Goal: Obtain resource: Download file/media

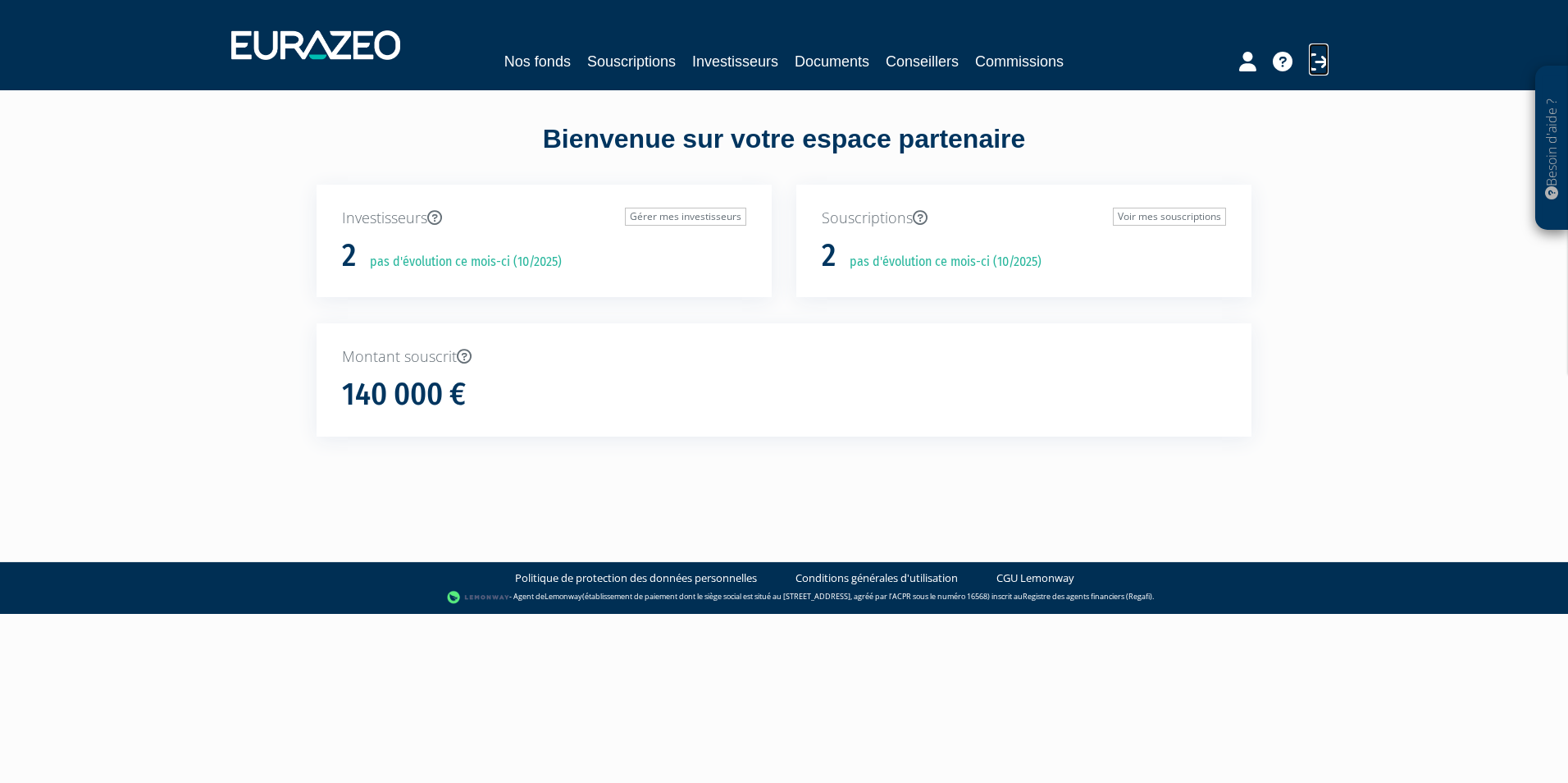
click at [1320, 61] on icon at bounding box center [1318, 61] width 19 height 19
click at [541, 60] on link "Nos fonds" at bounding box center [537, 61] width 66 height 23
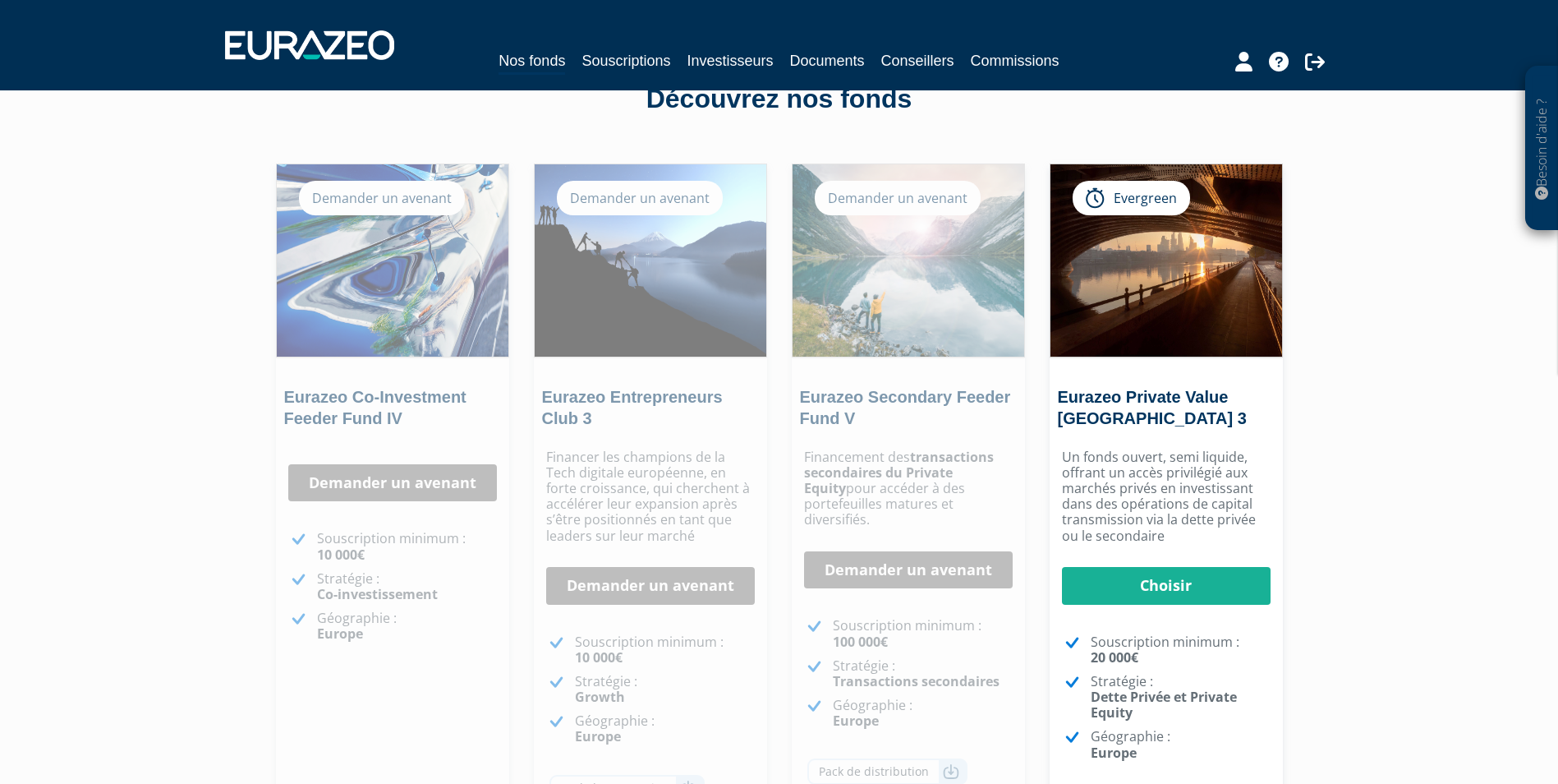
scroll to position [164, 0]
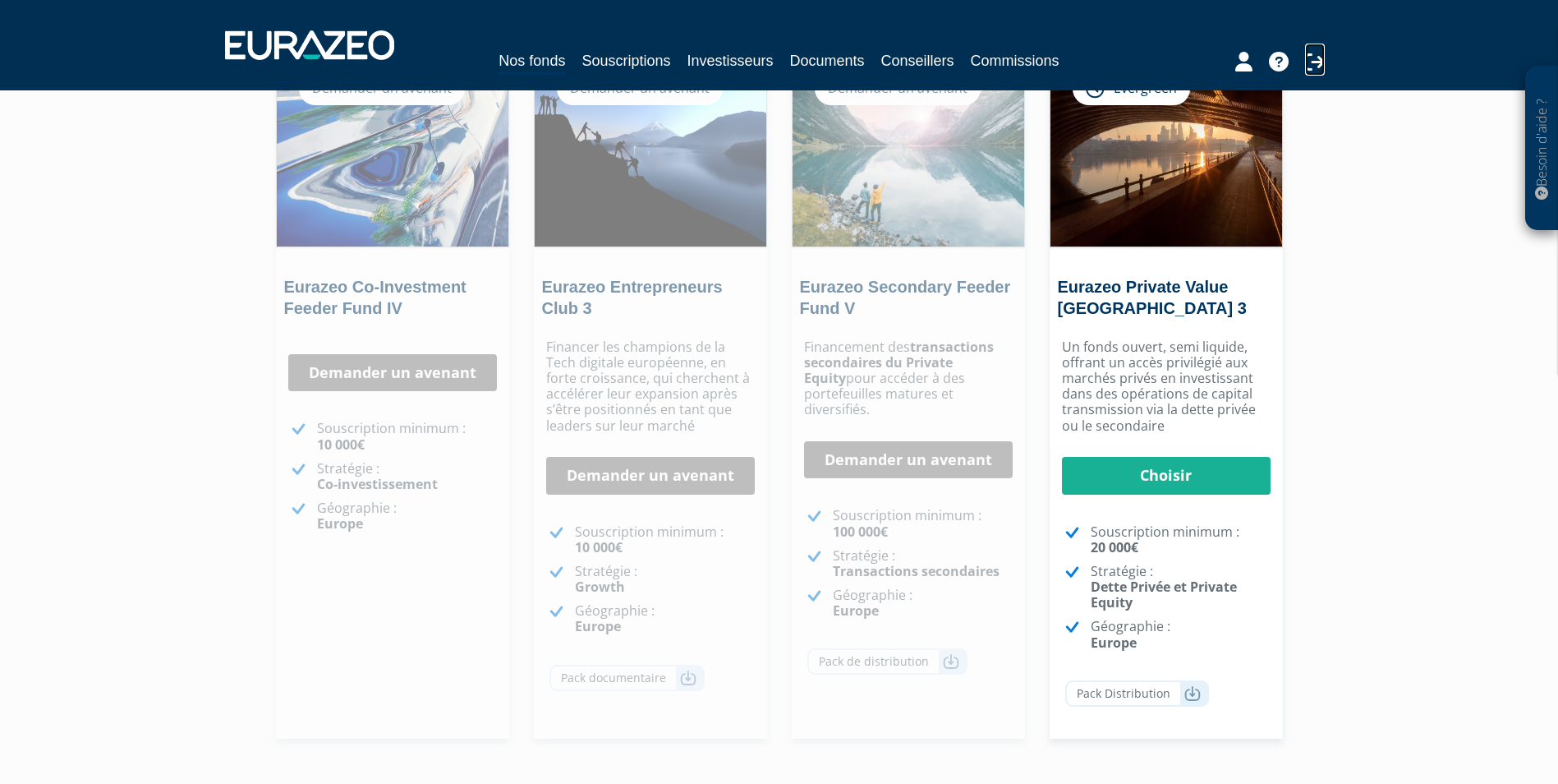
click at [1307, 57] on icon at bounding box center [1315, 61] width 19 height 19
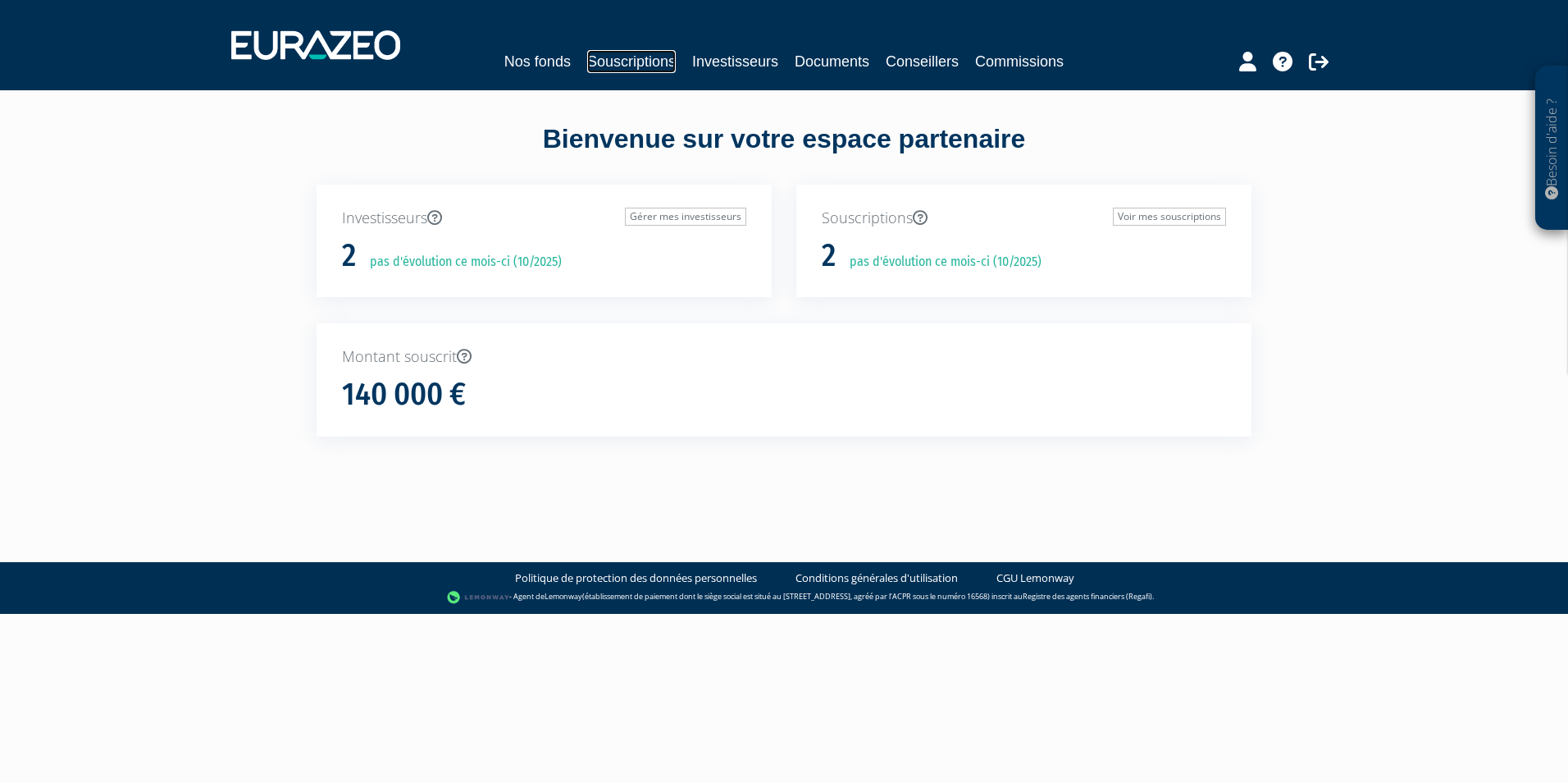
click at [611, 55] on link "Souscriptions" at bounding box center [631, 61] width 88 height 23
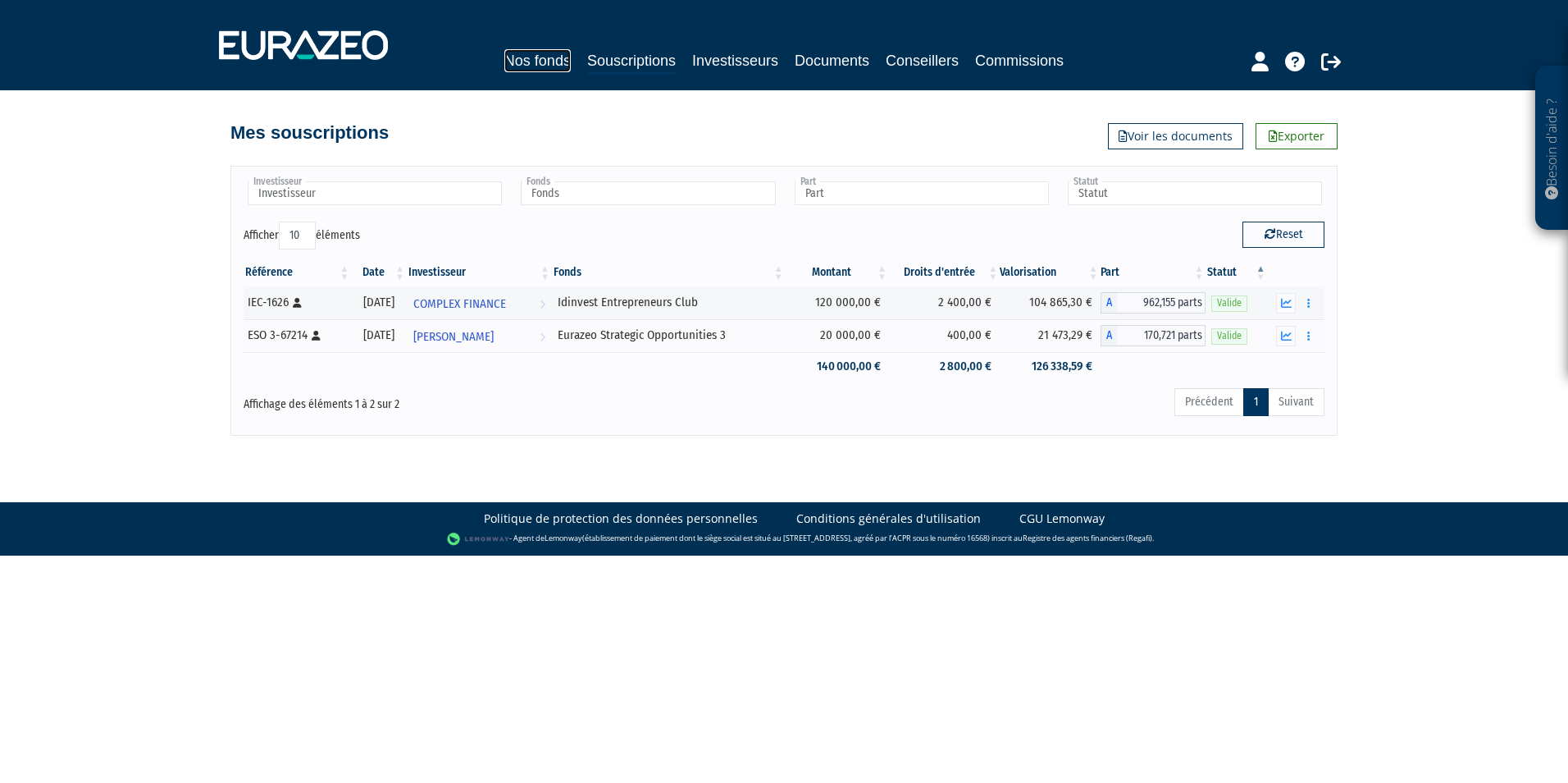
click at [536, 63] on link "Nos fonds" at bounding box center [537, 60] width 66 height 23
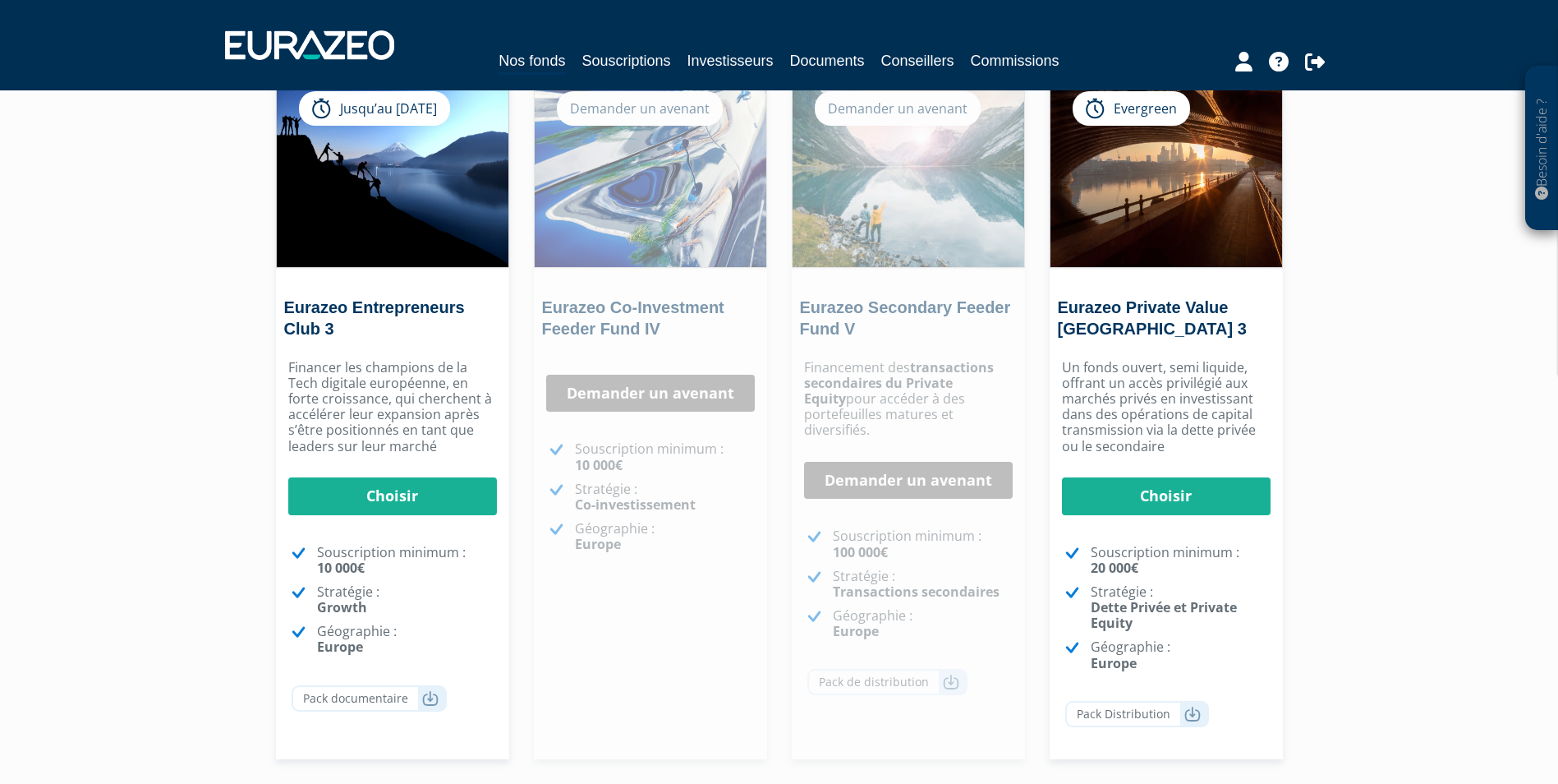
scroll to position [246, 0]
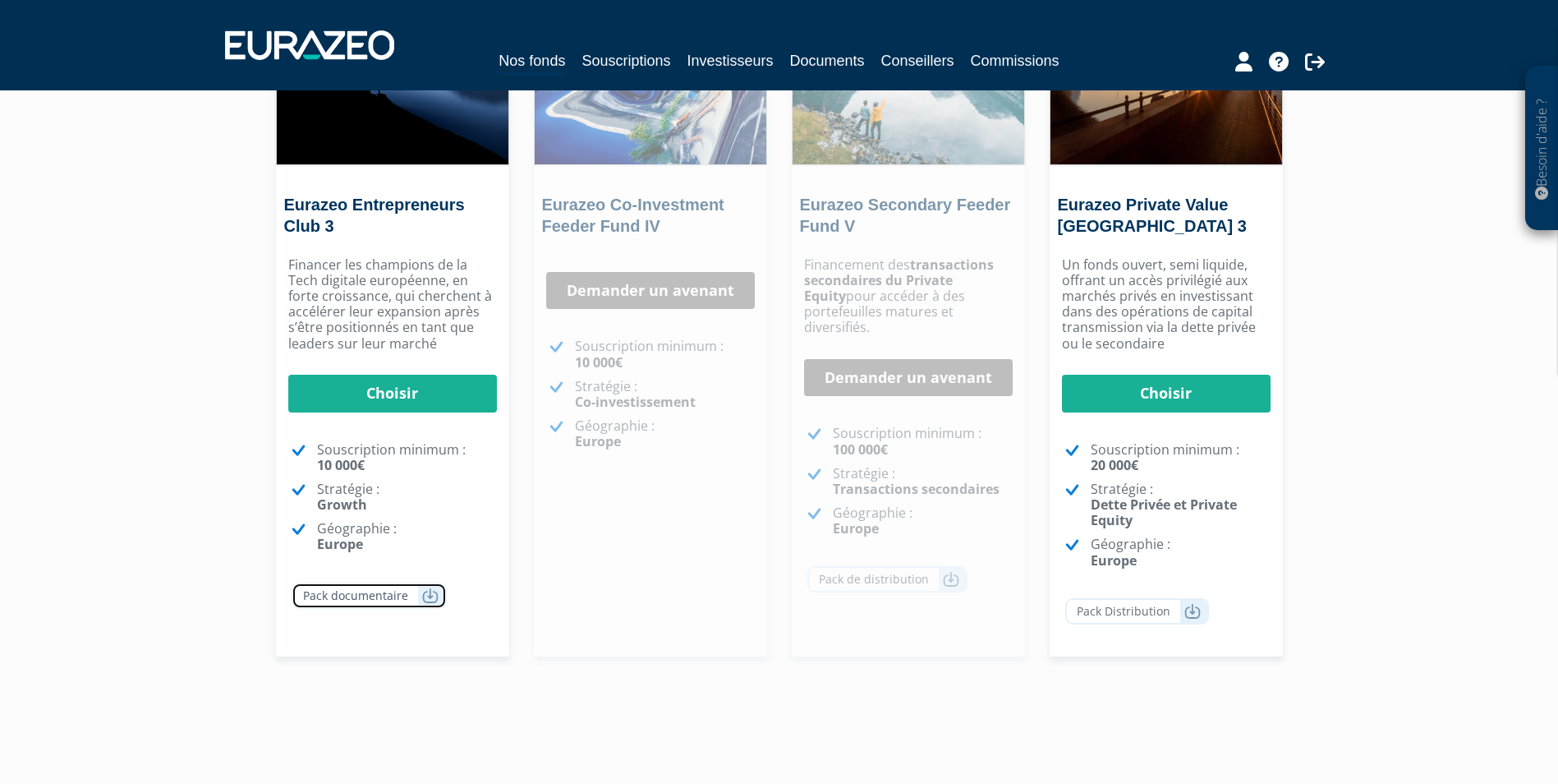
click at [422, 598] on icon at bounding box center [430, 595] width 17 height 17
click at [1397, 568] on div "Besoin d'aide ? × J'ai besoin d'aide Si vous avez une question à propos du fonc…" at bounding box center [779, 246] width 1558 height 985
